Goal: Information Seeking & Learning: Learn about a topic

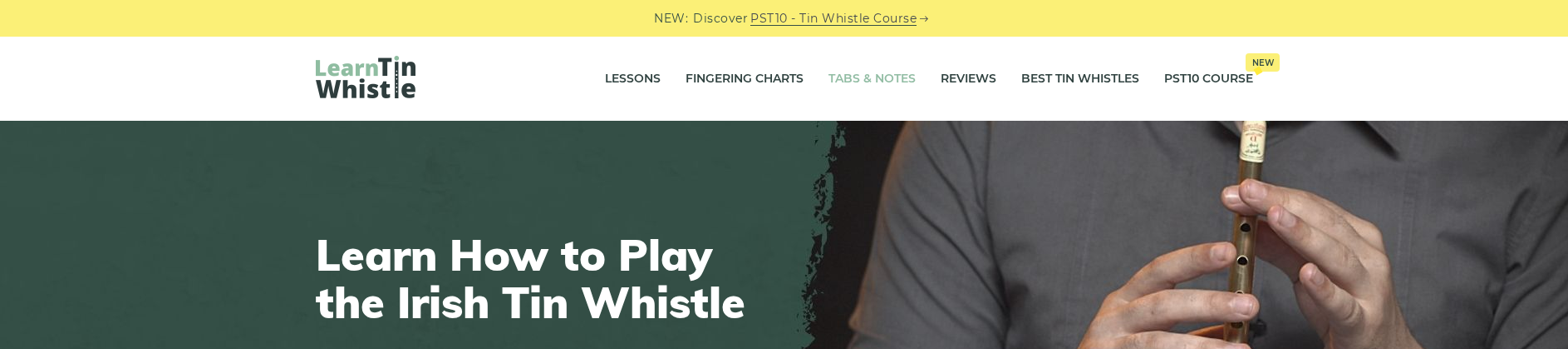
click at [862, 79] on link "Tabs & Notes" at bounding box center [872, 79] width 87 height 41
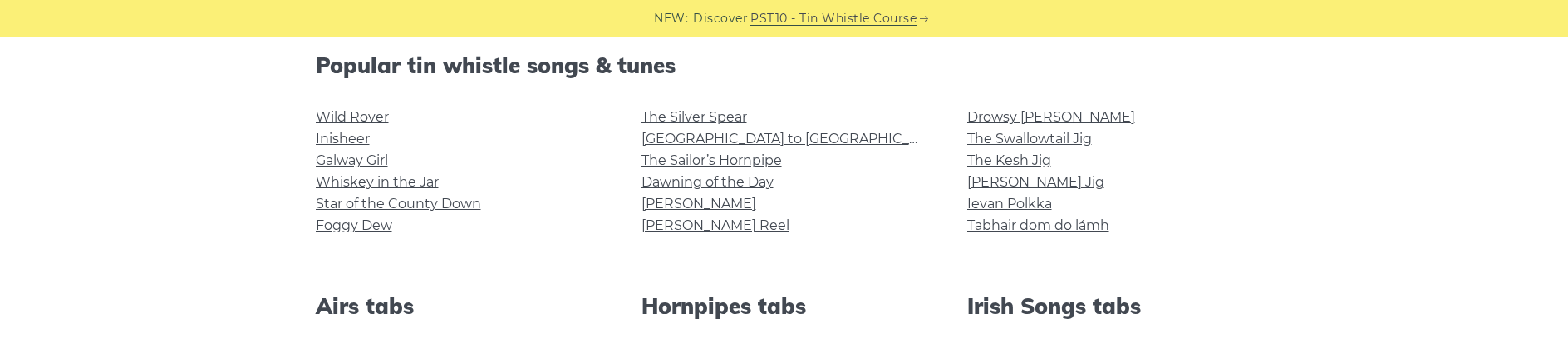
scroll to position [594, 0]
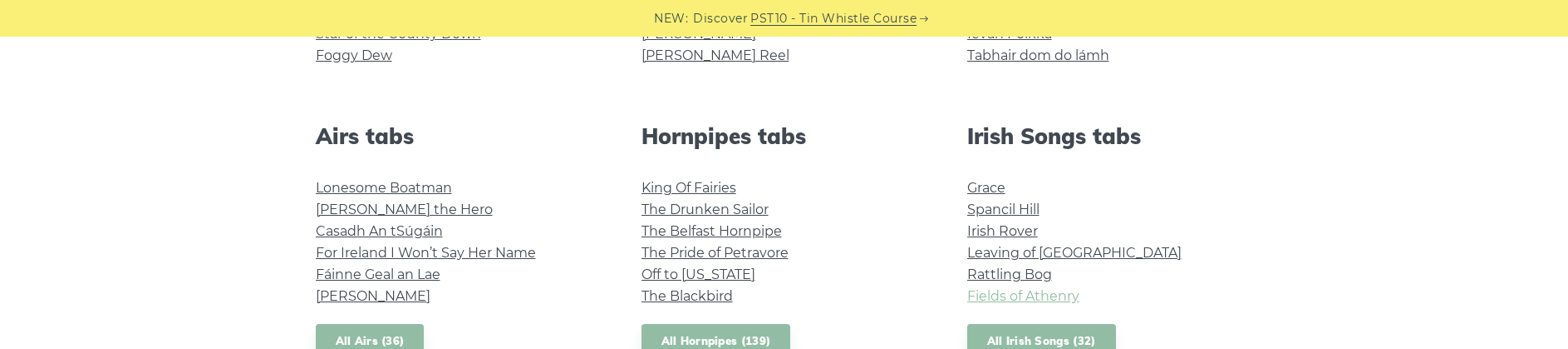
click at [1064, 299] on link "Fields of Athenry" at bounding box center [1023, 296] width 112 height 16
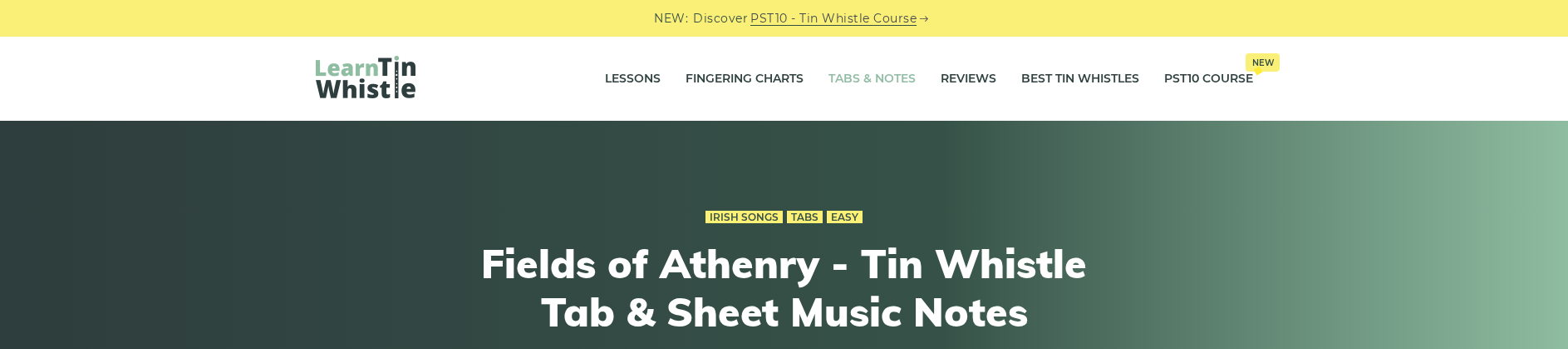
click at [861, 77] on link "Tabs & Notes" at bounding box center [872, 79] width 87 height 41
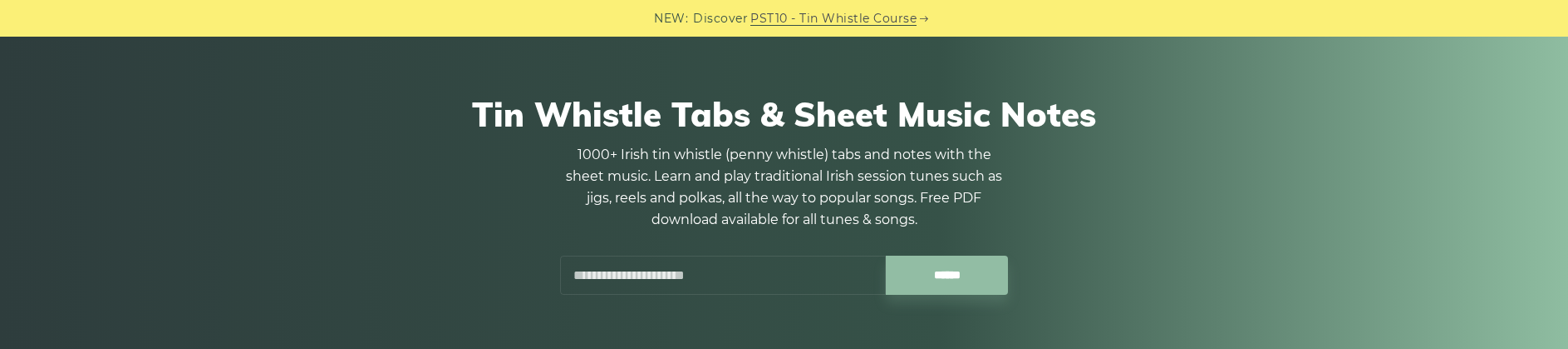
scroll to position [170, 0]
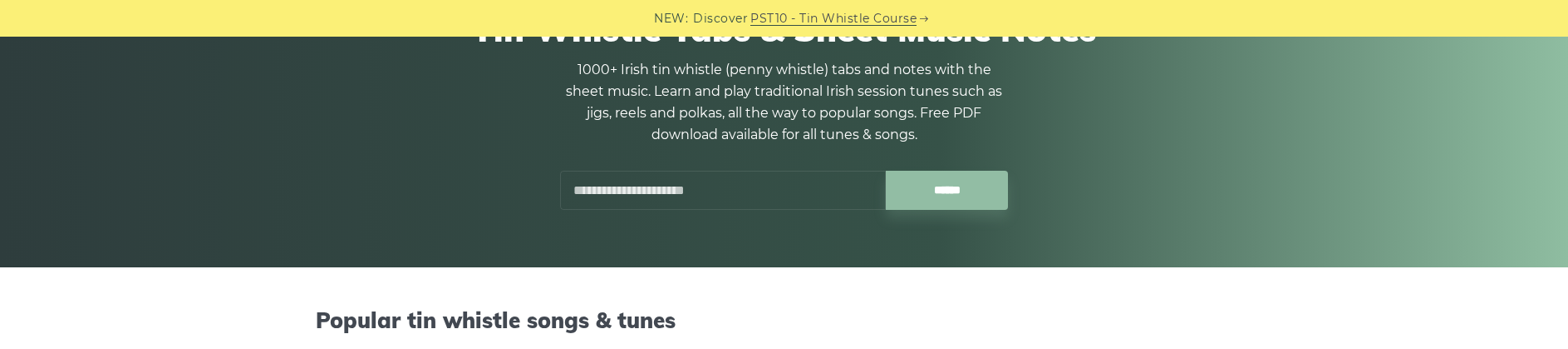
click at [627, 192] on input "text" at bounding box center [723, 190] width 326 height 39
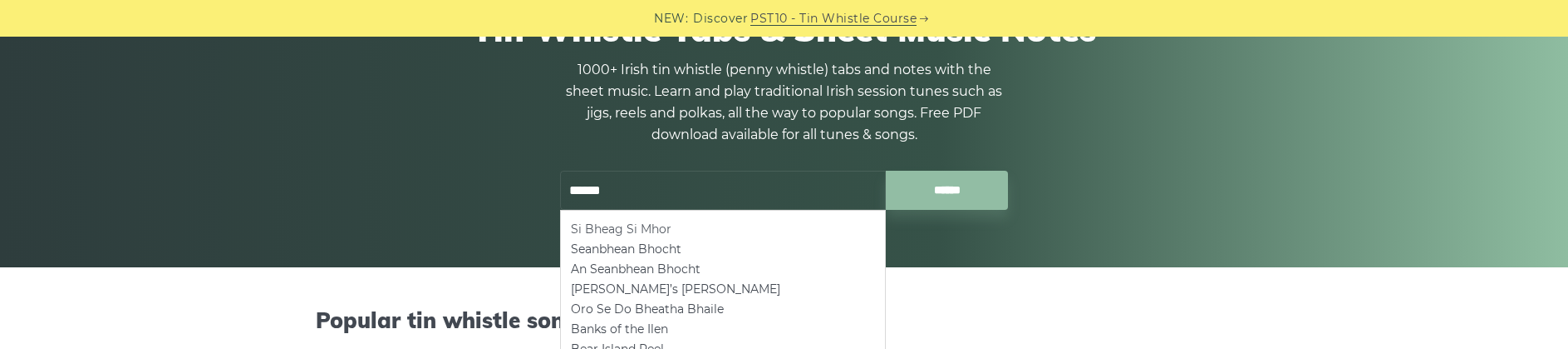
click at [619, 223] on li "Si­ Bheag Si­ Mhor" at bounding box center [722, 229] width 304 height 20
type input "**********"
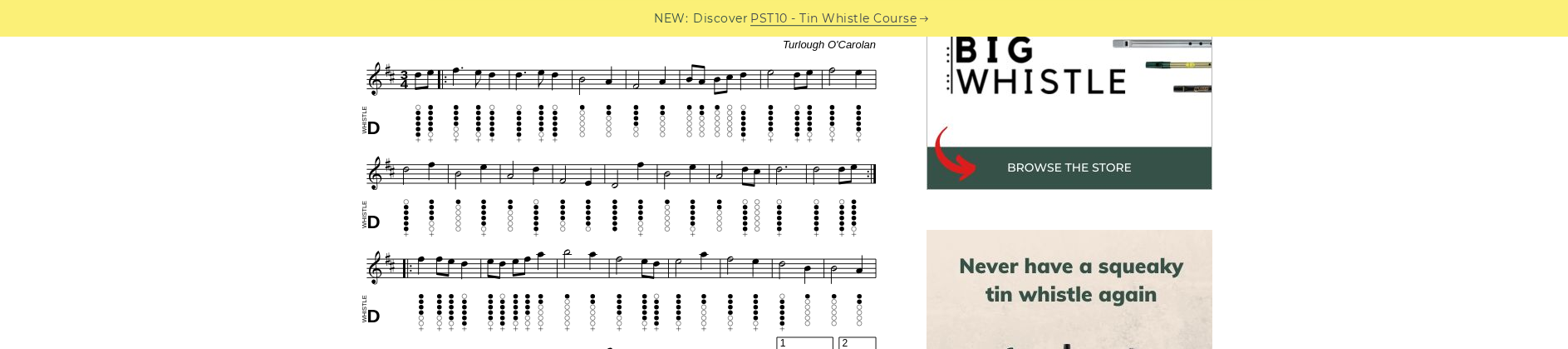
scroll to position [599, 0]
